Goal: Task Accomplishment & Management: Manage account settings

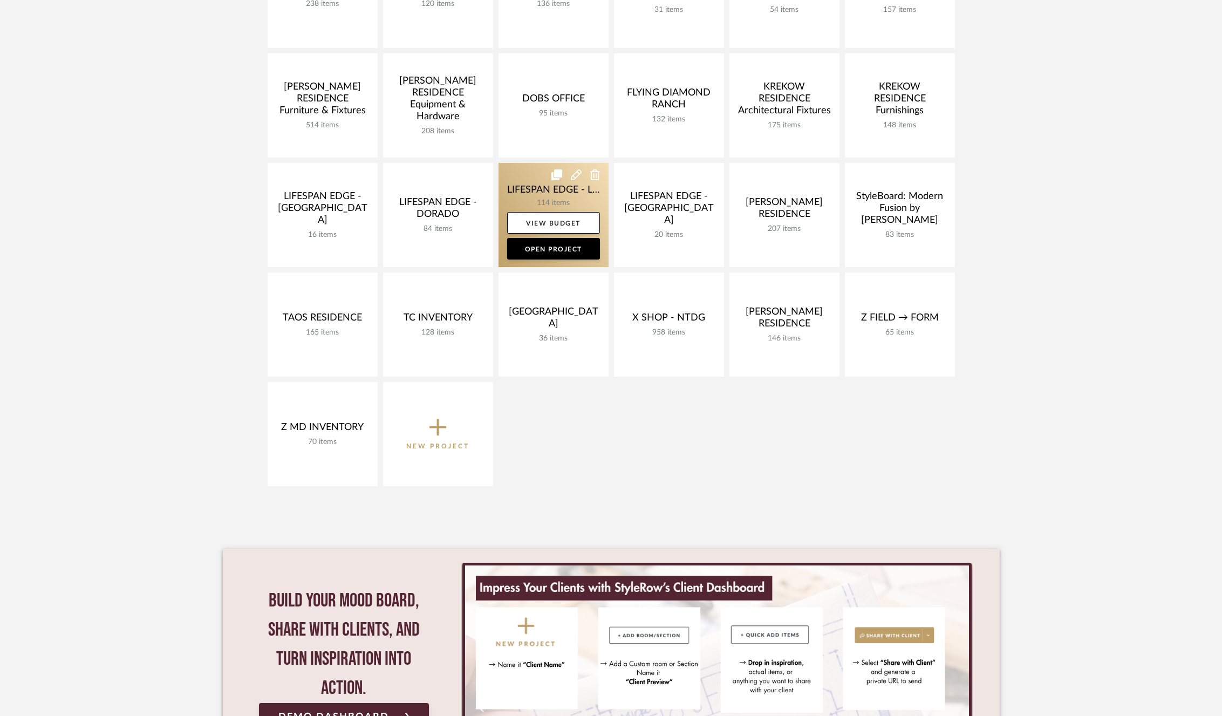
scroll to position [329, 0]
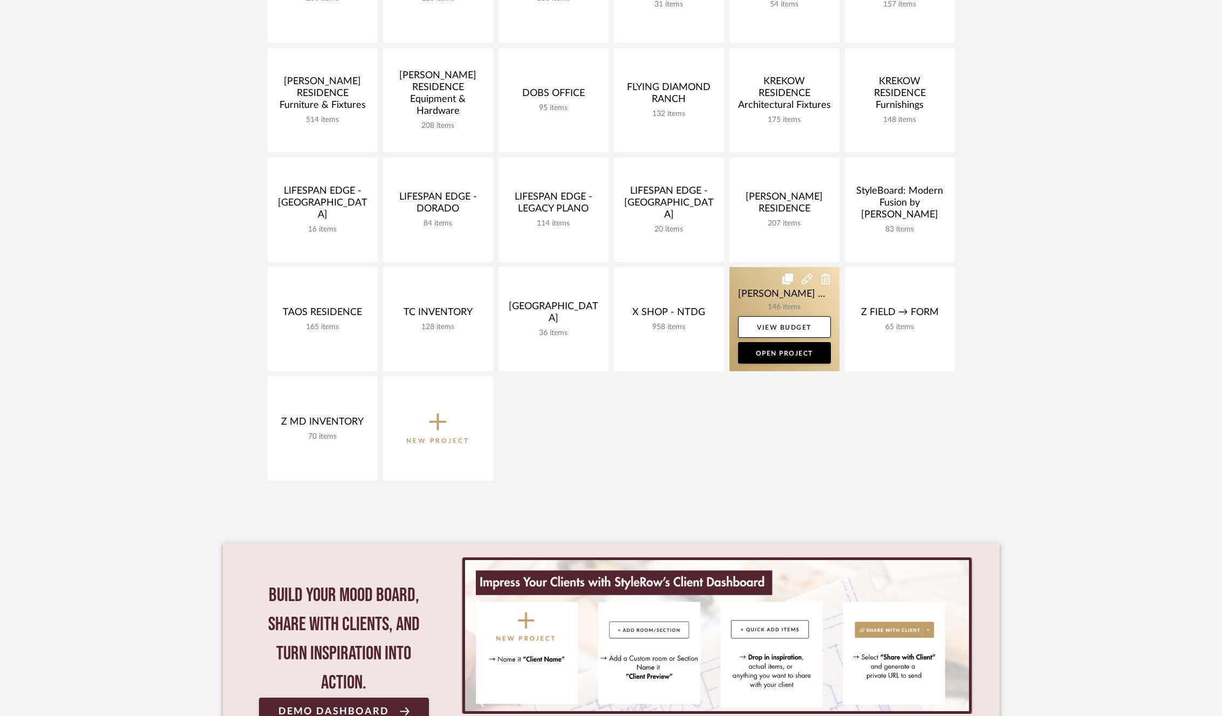
click at [762, 287] on link at bounding box center [785, 319] width 110 height 104
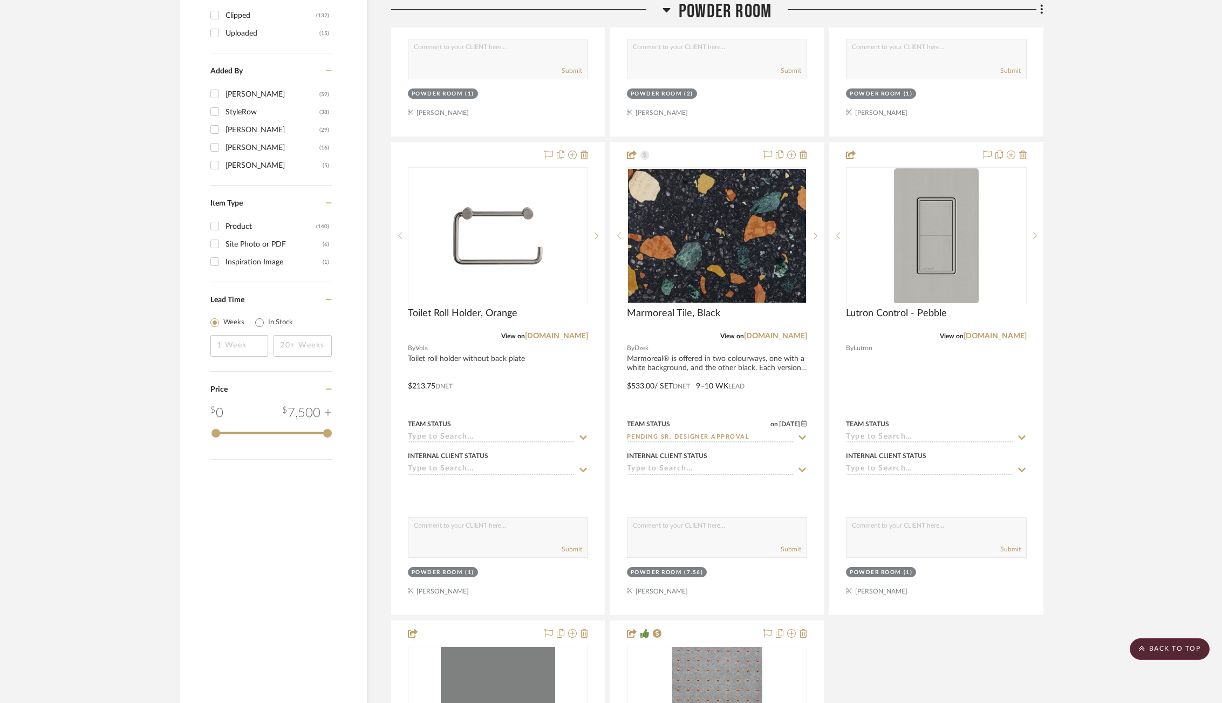
scroll to position [1642, 0]
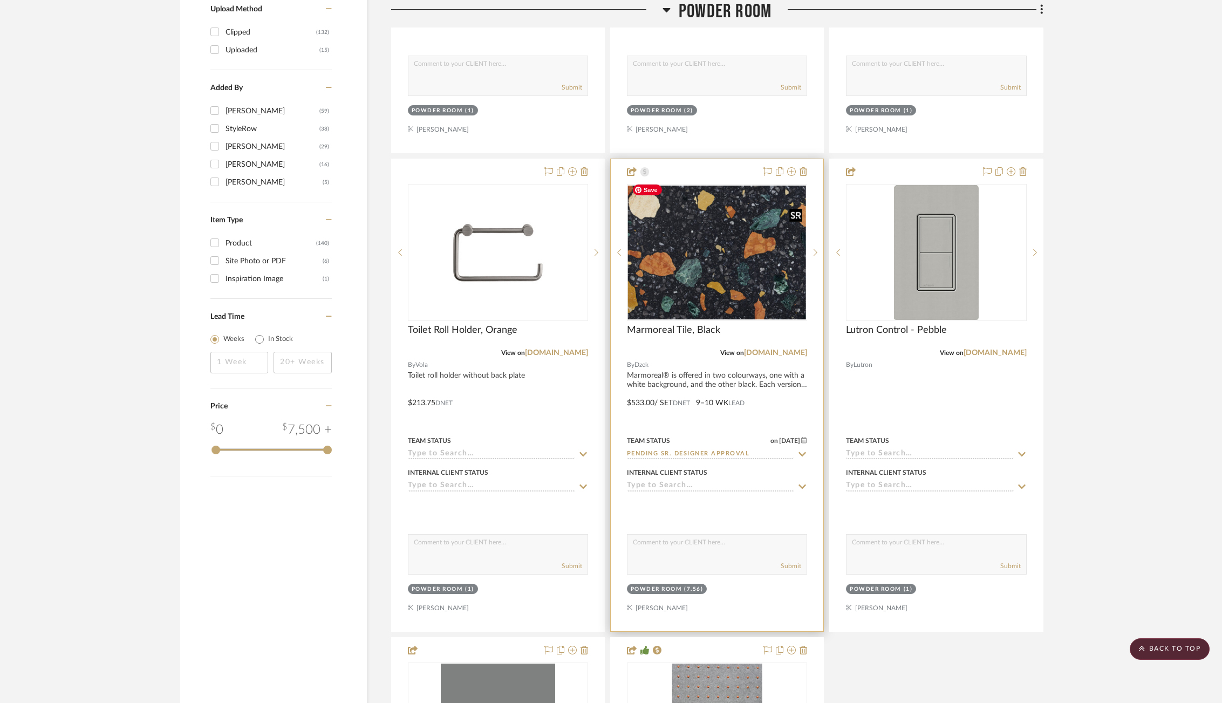
click at [0, 0] on img at bounding box center [0, 0] width 0 height 0
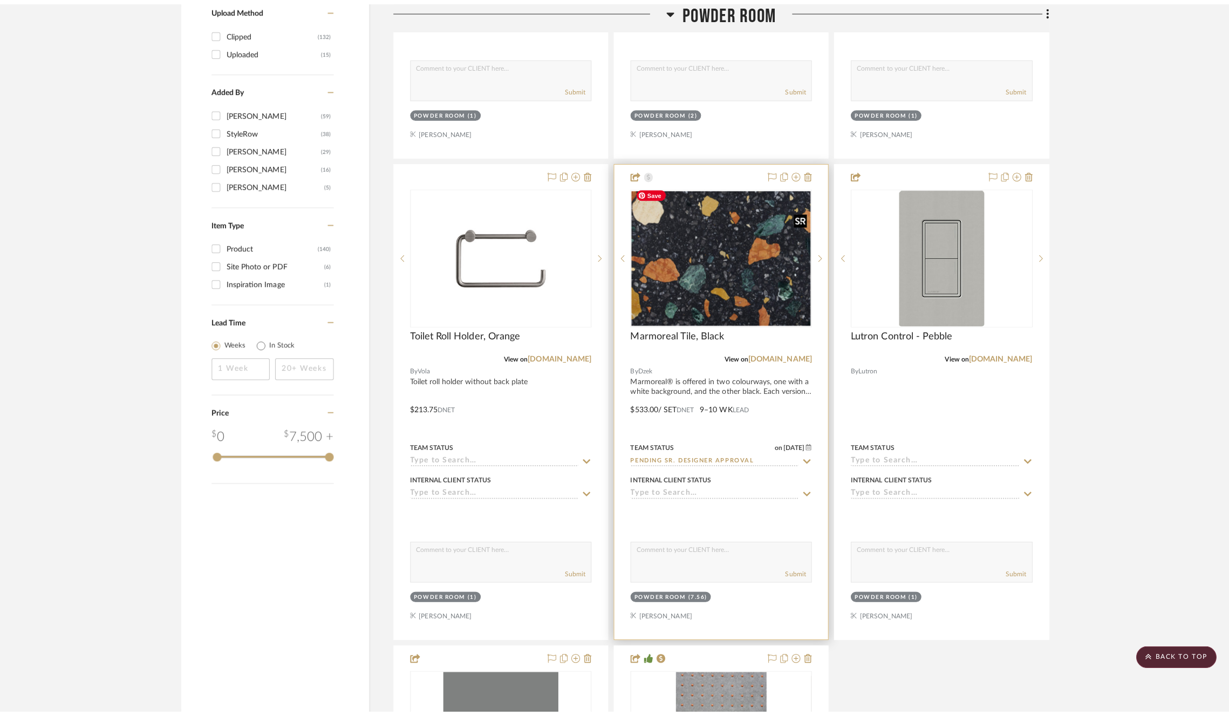
scroll to position [0, 0]
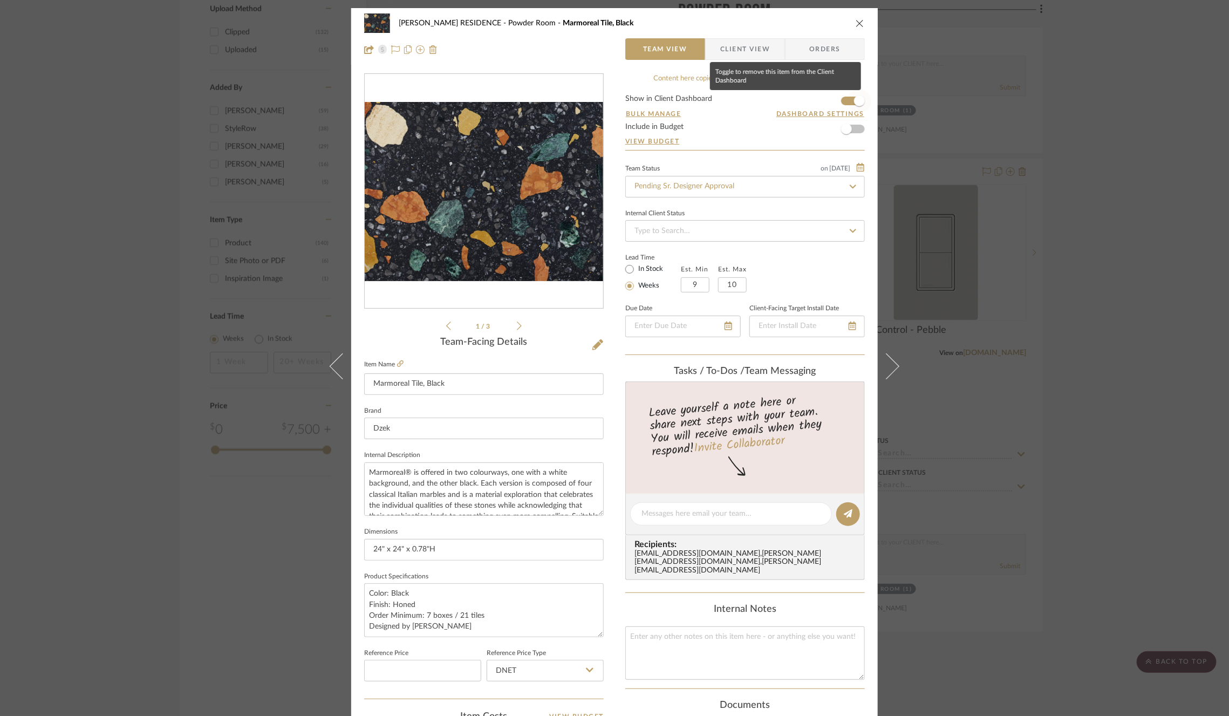
click at [849, 103] on span "button" at bounding box center [860, 101] width 24 height 24
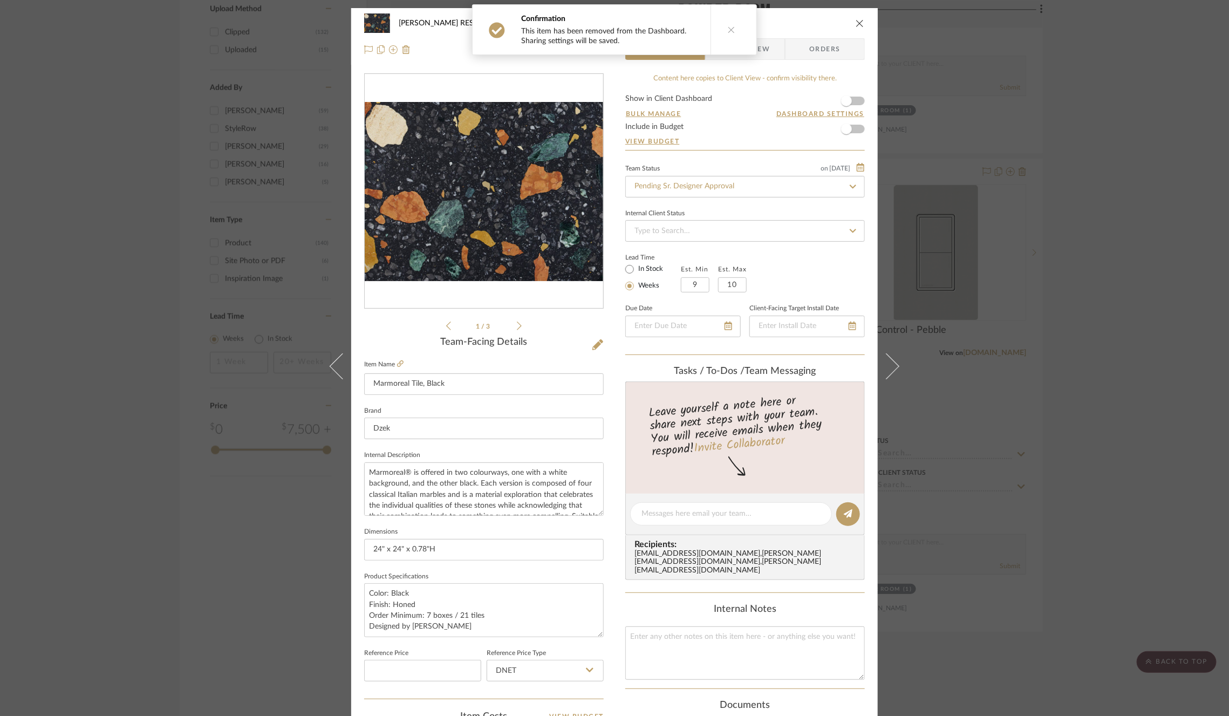
click at [1006, 199] on div "[PERSON_NAME] RESIDENCE [GEOGRAPHIC_DATA] Marmoreal Tile, Black Team View Clien…" at bounding box center [614, 358] width 1229 height 716
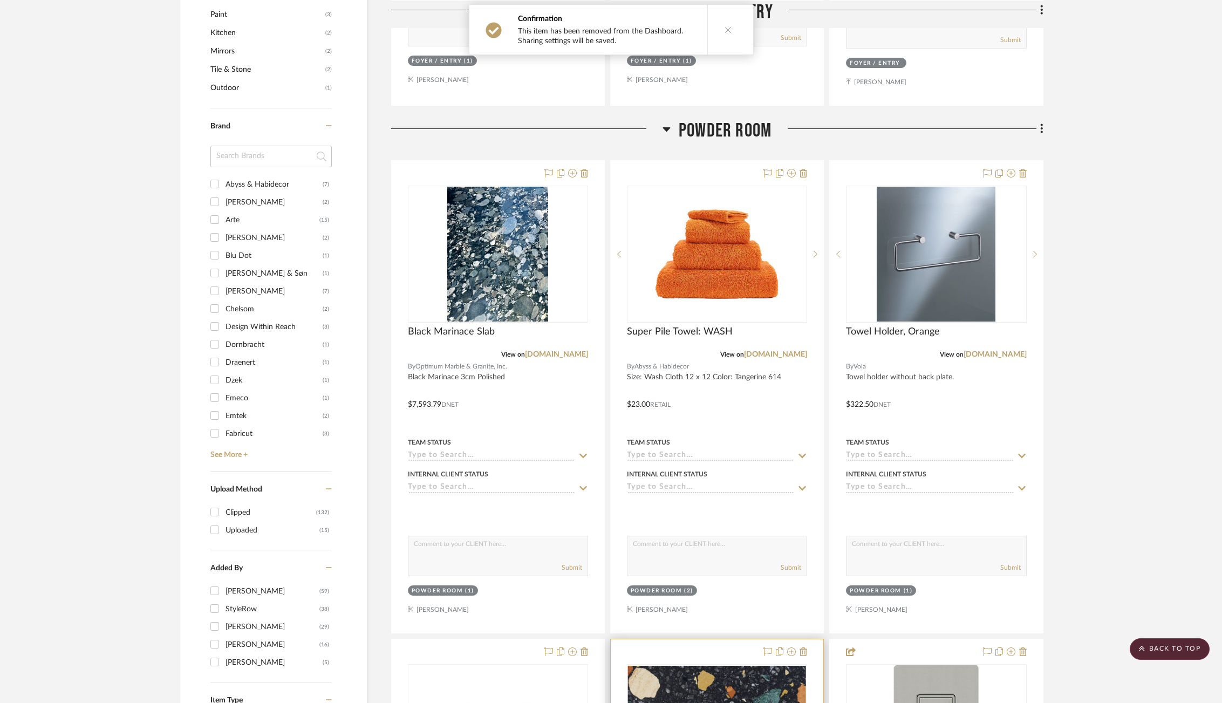
scroll to position [1025, 0]
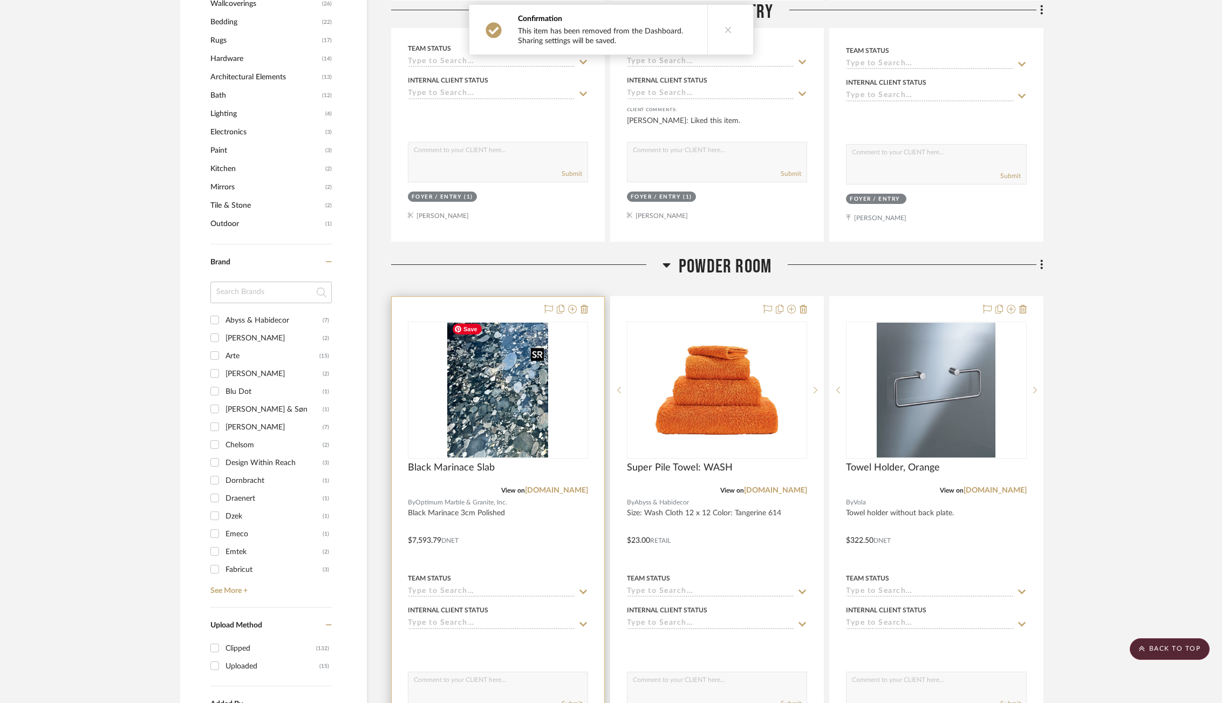
click at [0, 0] on img at bounding box center [0, 0] width 0 height 0
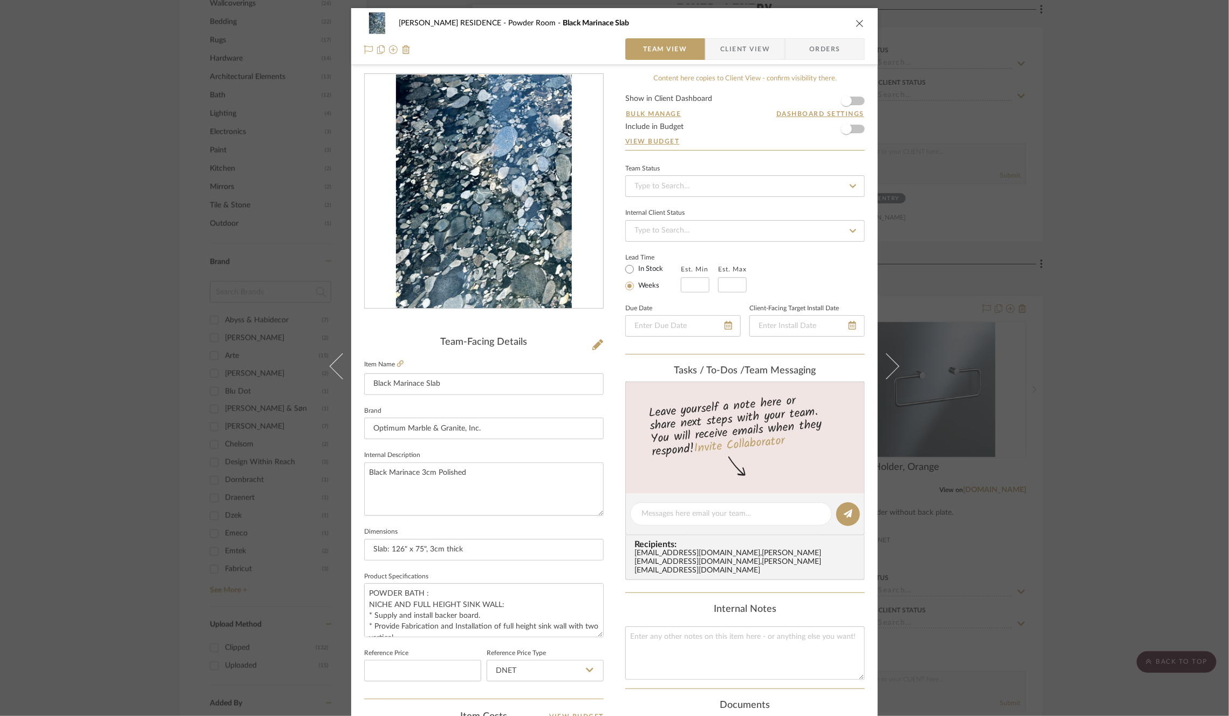
scroll to position [285, 0]
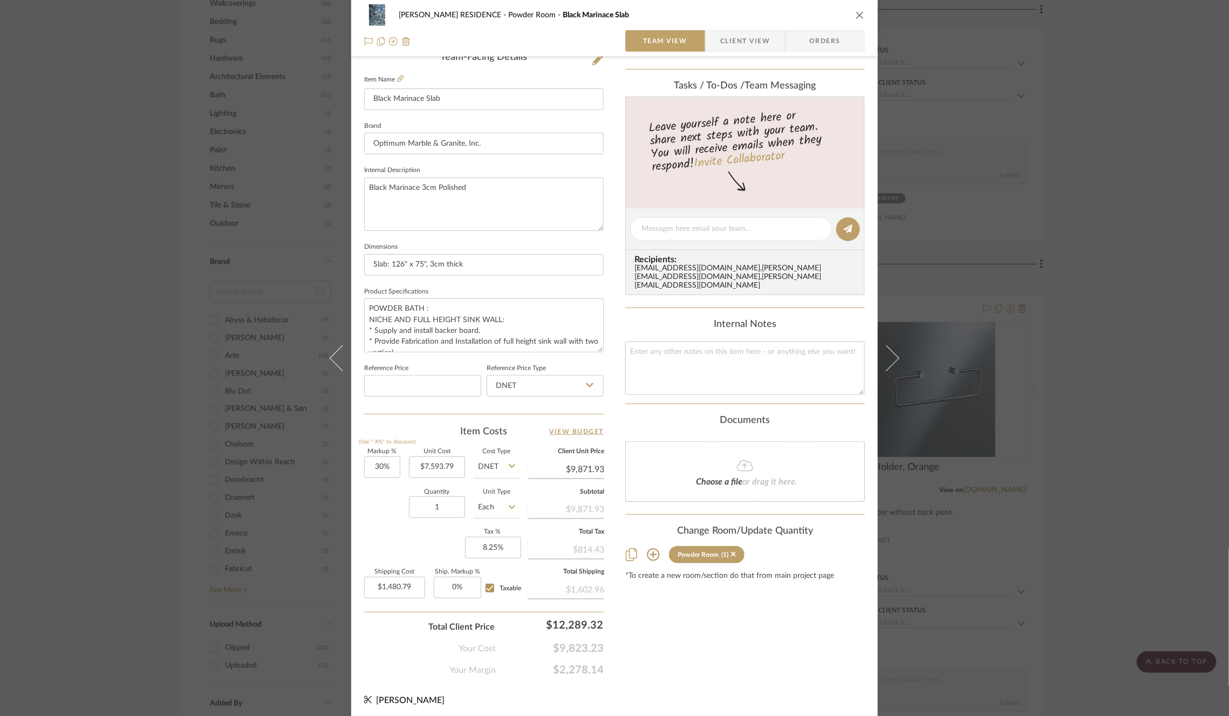
click at [686, 462] on div "Choose a file or drag it here." at bounding box center [745, 471] width 240 height 60
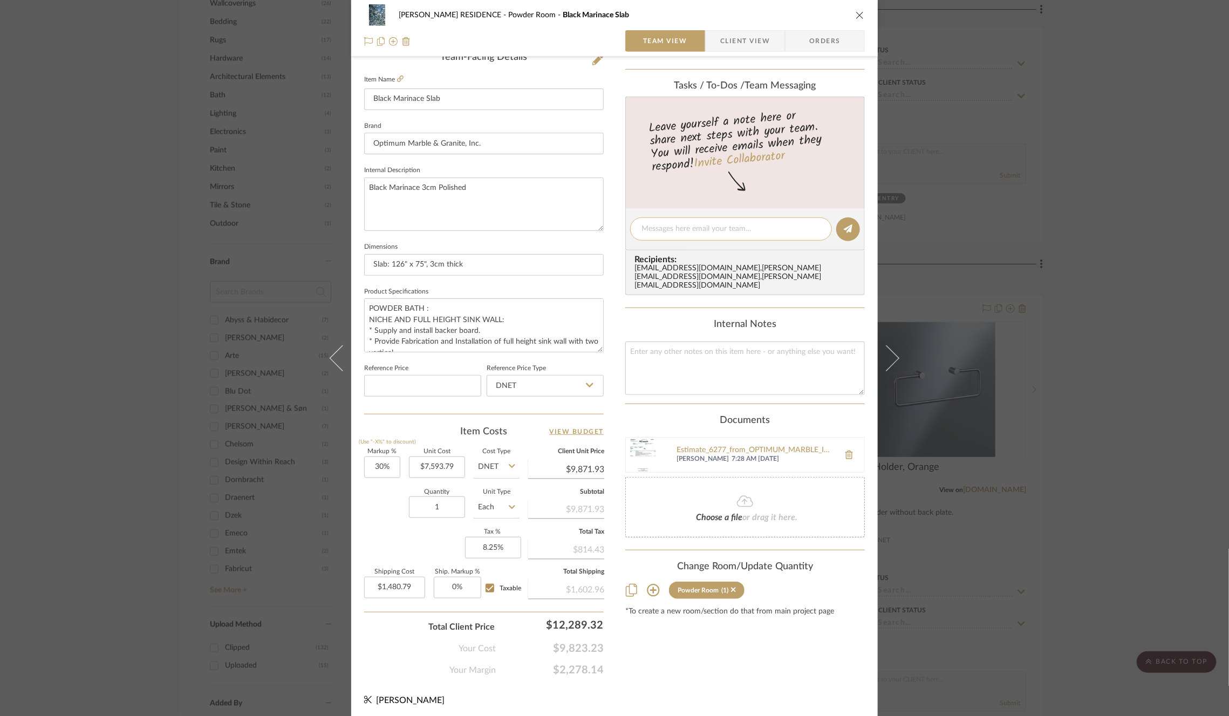
scroll to position [0, 0]
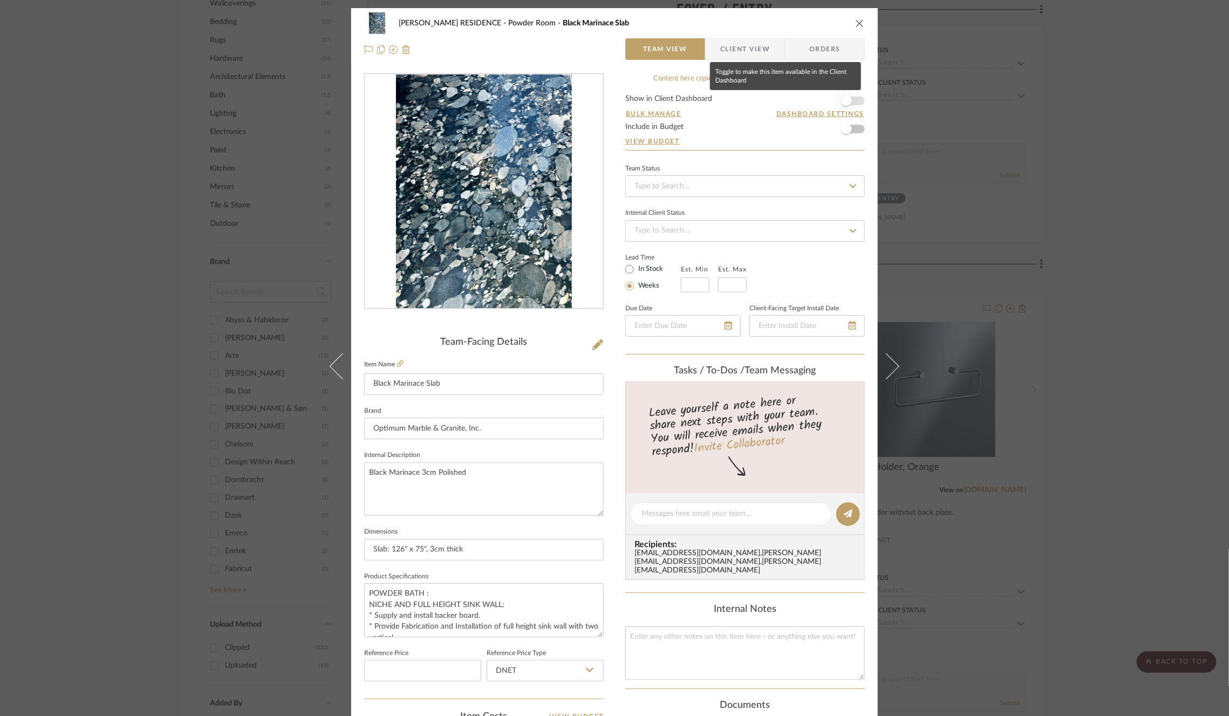
click at [849, 99] on span "button" at bounding box center [847, 101] width 24 height 24
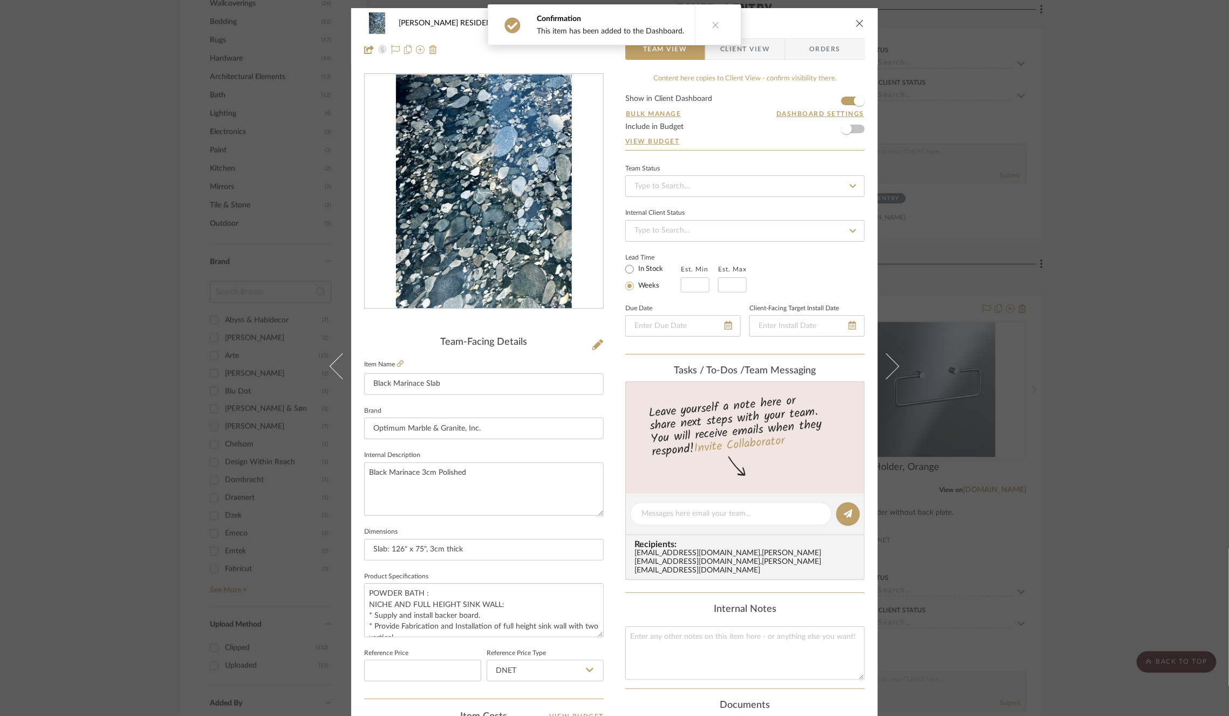
click at [727, 49] on div "Confirmation This item has been added to the Dashboard." at bounding box center [615, 25] width 262 height 50
click at [757, 45] on span "Client View" at bounding box center [745, 49] width 50 height 22
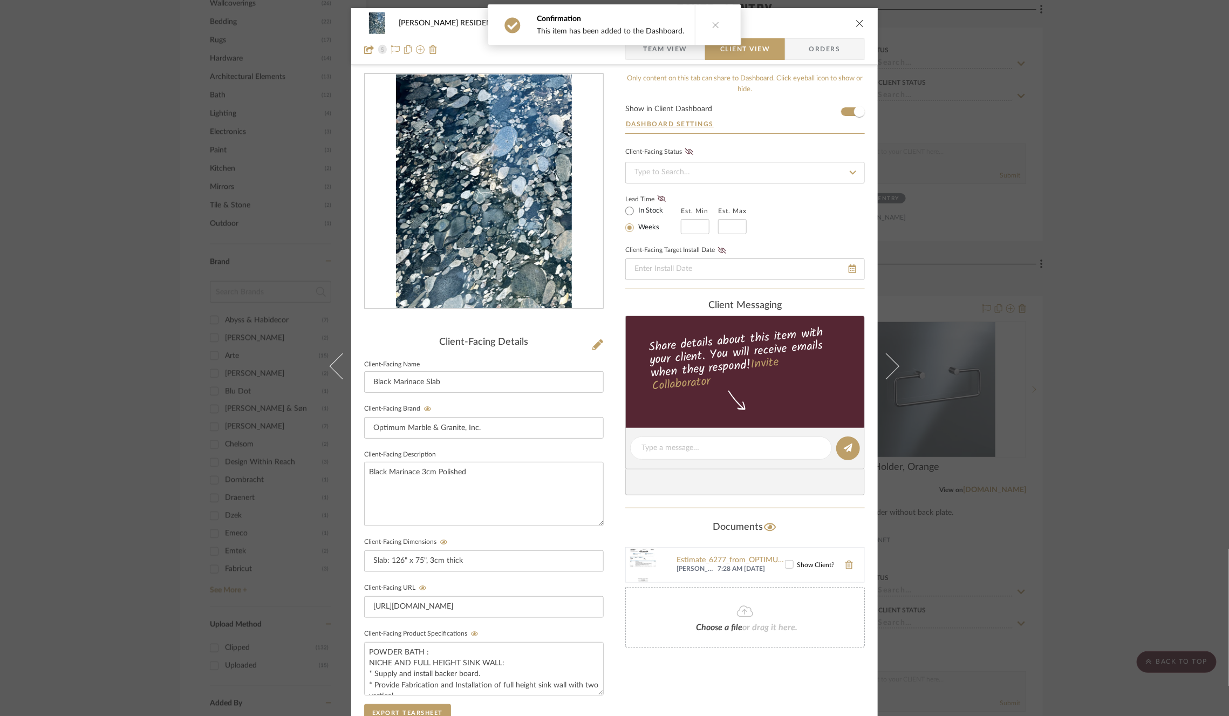
scroll to position [186, 0]
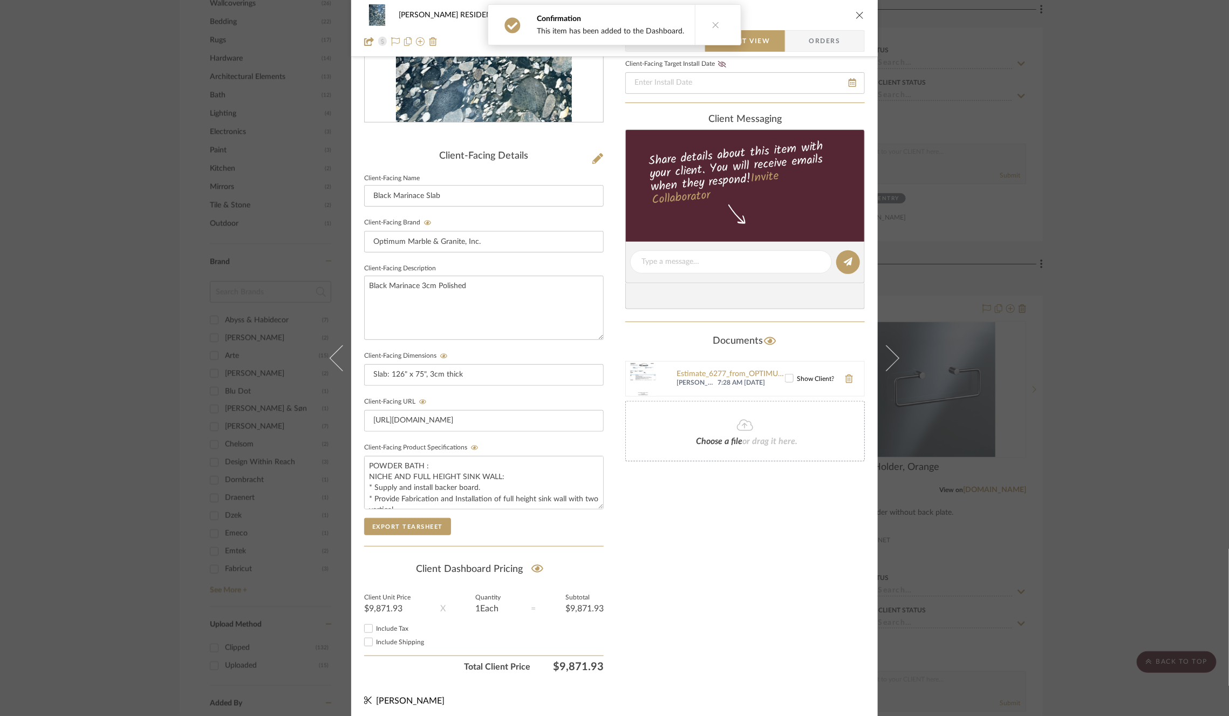
click at [256, 296] on div "[PERSON_NAME] RESIDENCE [GEOGRAPHIC_DATA] Black Marinace Slab Team View Client …" at bounding box center [614, 358] width 1229 height 716
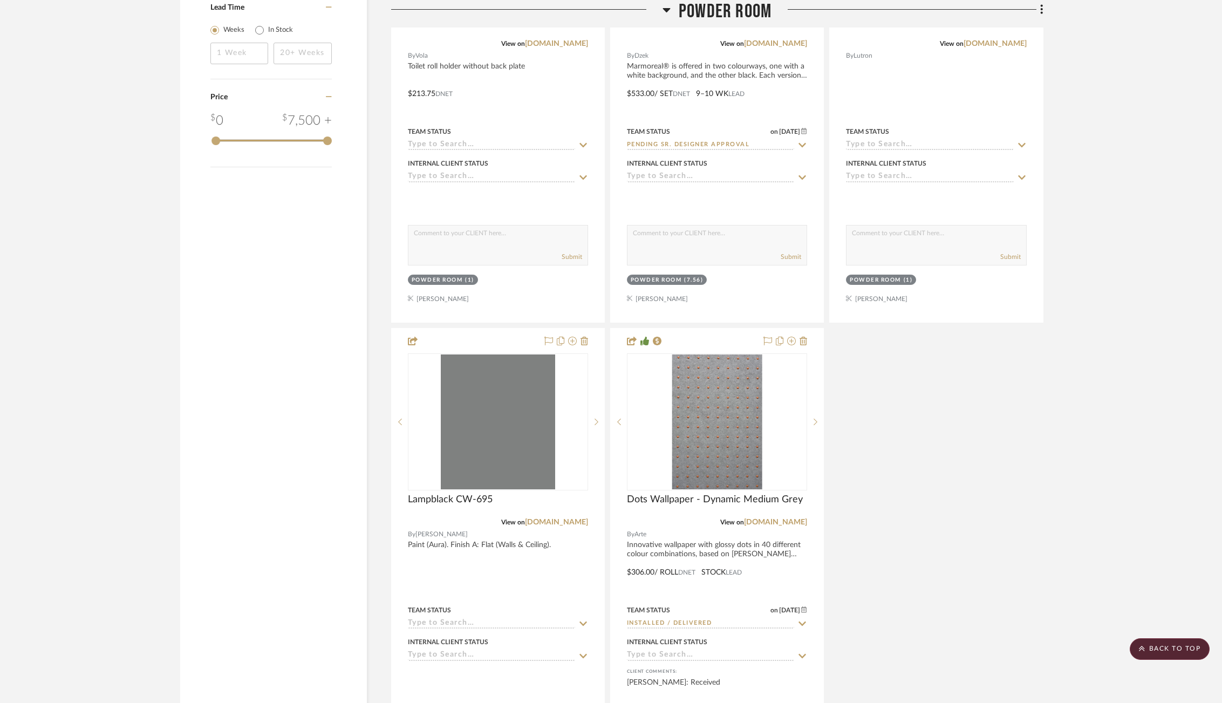
scroll to position [2087, 0]
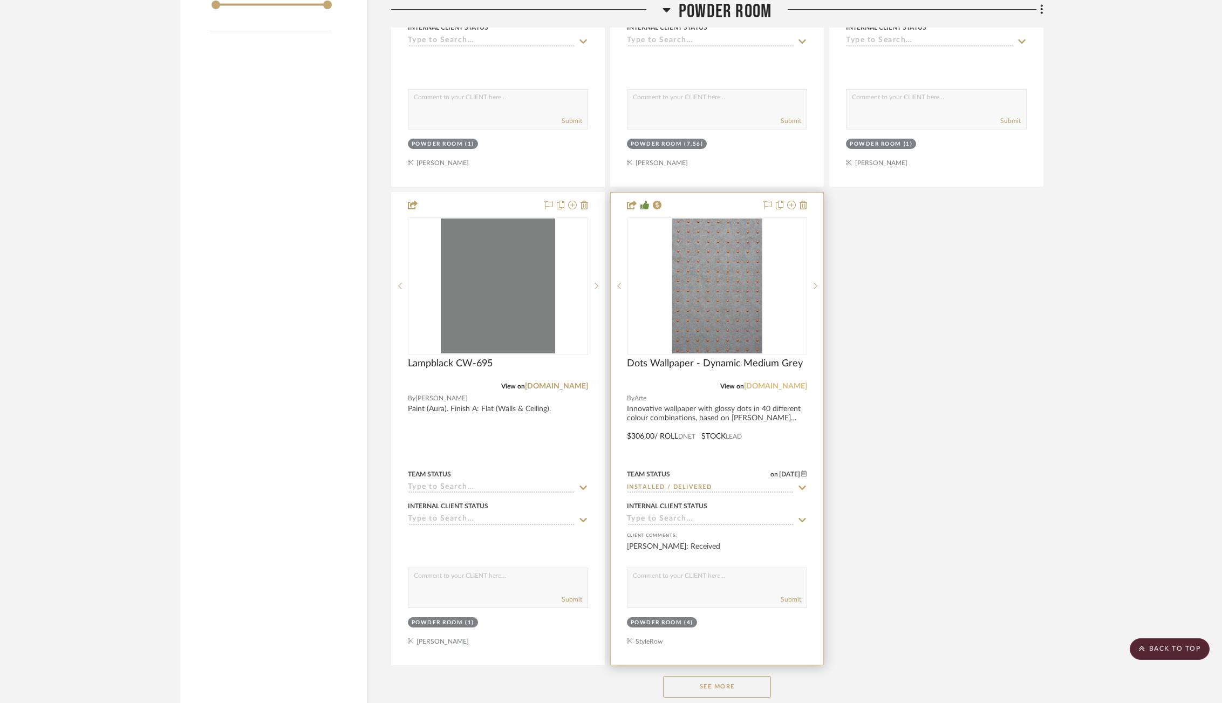
click at [771, 383] on link "[DOMAIN_NAME]" at bounding box center [775, 387] width 63 height 8
